Goal: Find specific page/section: Find specific page/section

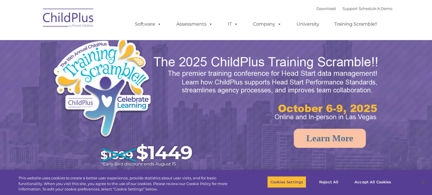
select select "MEDIUM"
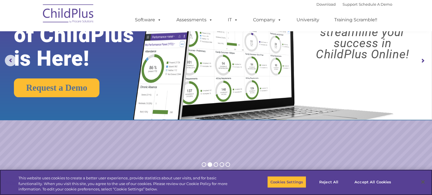
scroll to position [31, 0]
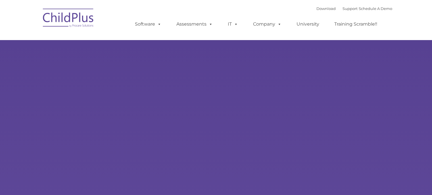
type input ""
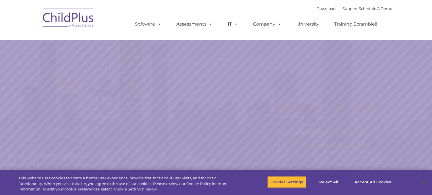
select select "MEDIUM"
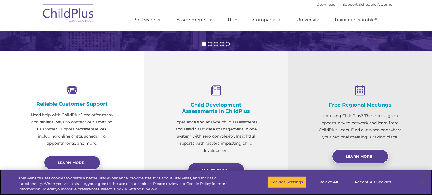
scroll to position [341, 0]
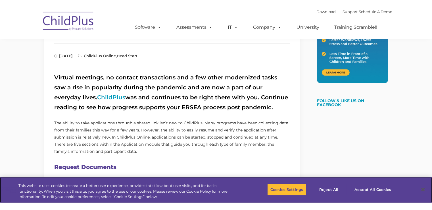
scroll to position [341, 0]
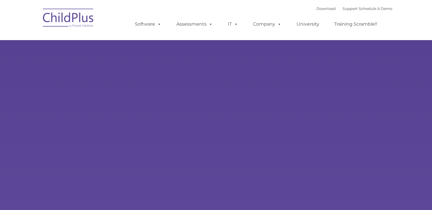
type input ""
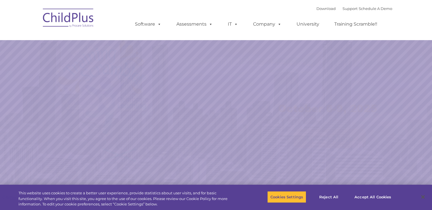
select select "MEDIUM"
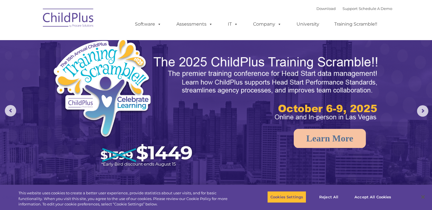
click at [77, 47] on img at bounding box center [124, 104] width 145 height 134
